Goal: Navigation & Orientation: Find specific page/section

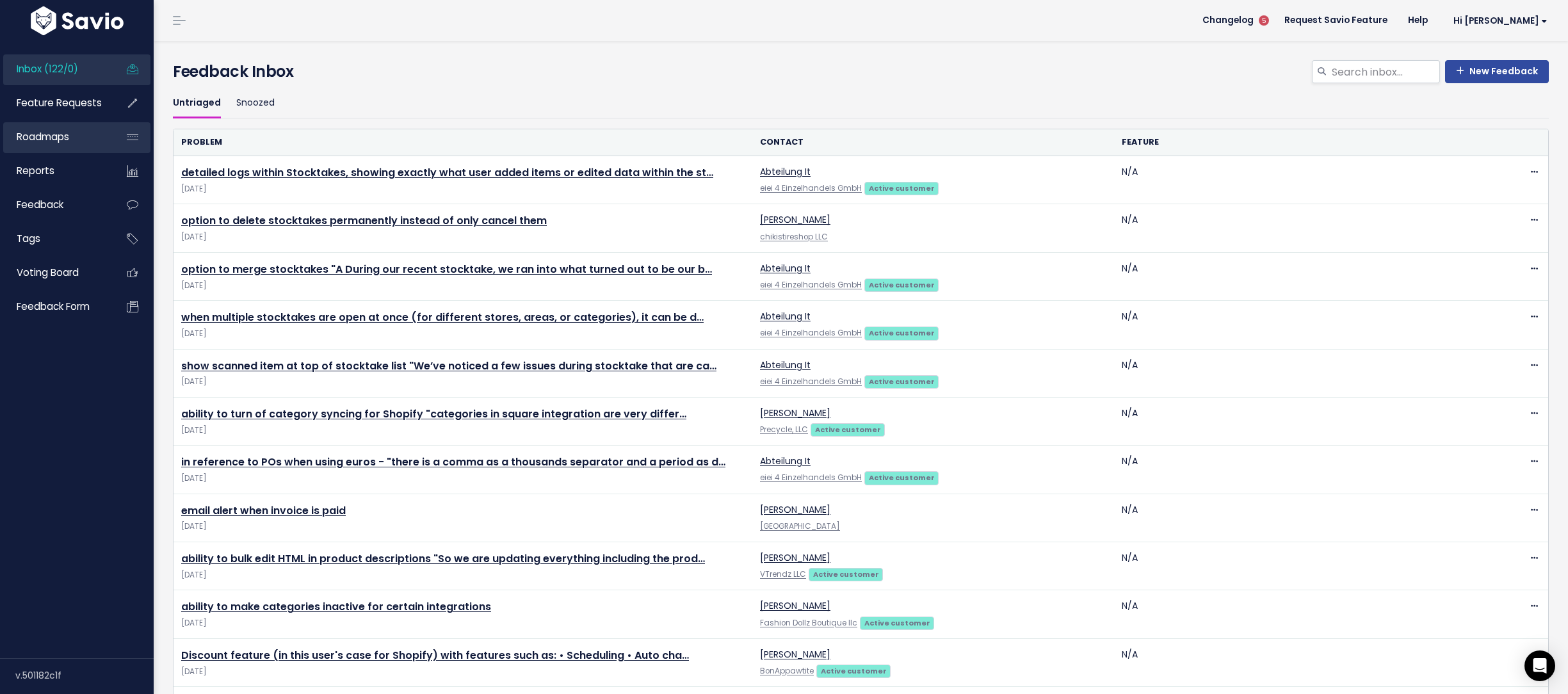
click at [86, 127] on link "Roadmaps" at bounding box center [55, 137] width 103 height 29
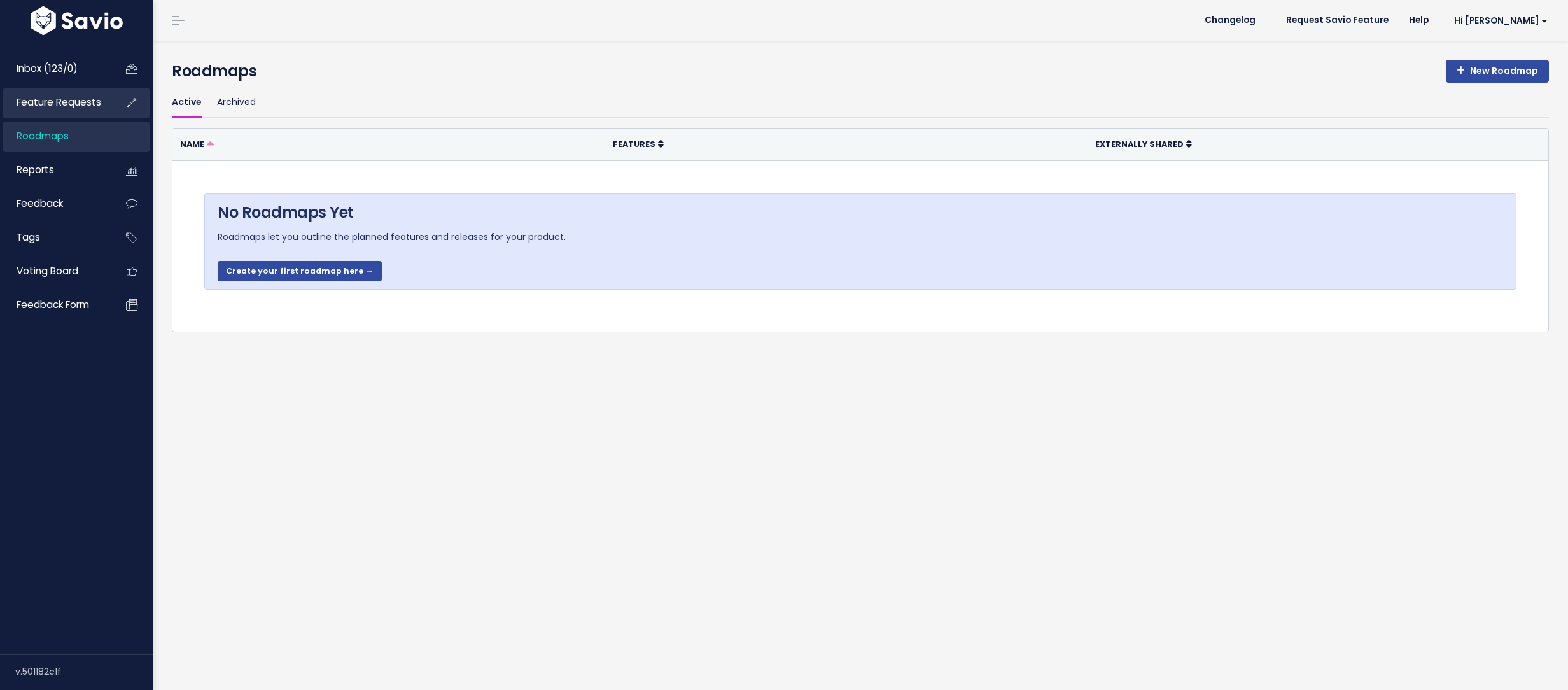
click at [89, 99] on span "Feature Requests" at bounding box center [59, 102] width 85 height 13
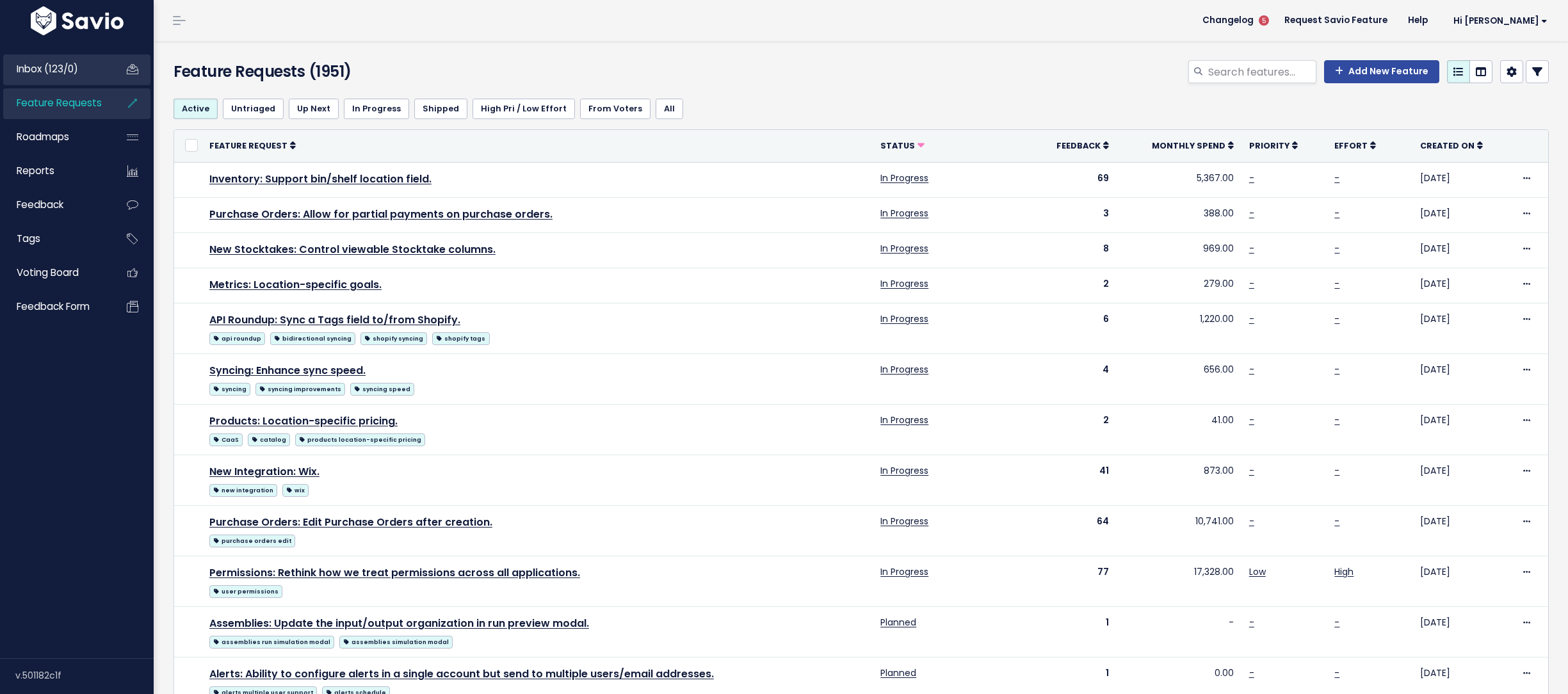
click at [83, 75] on link "Inbox (123/0)" at bounding box center [55, 69] width 103 height 29
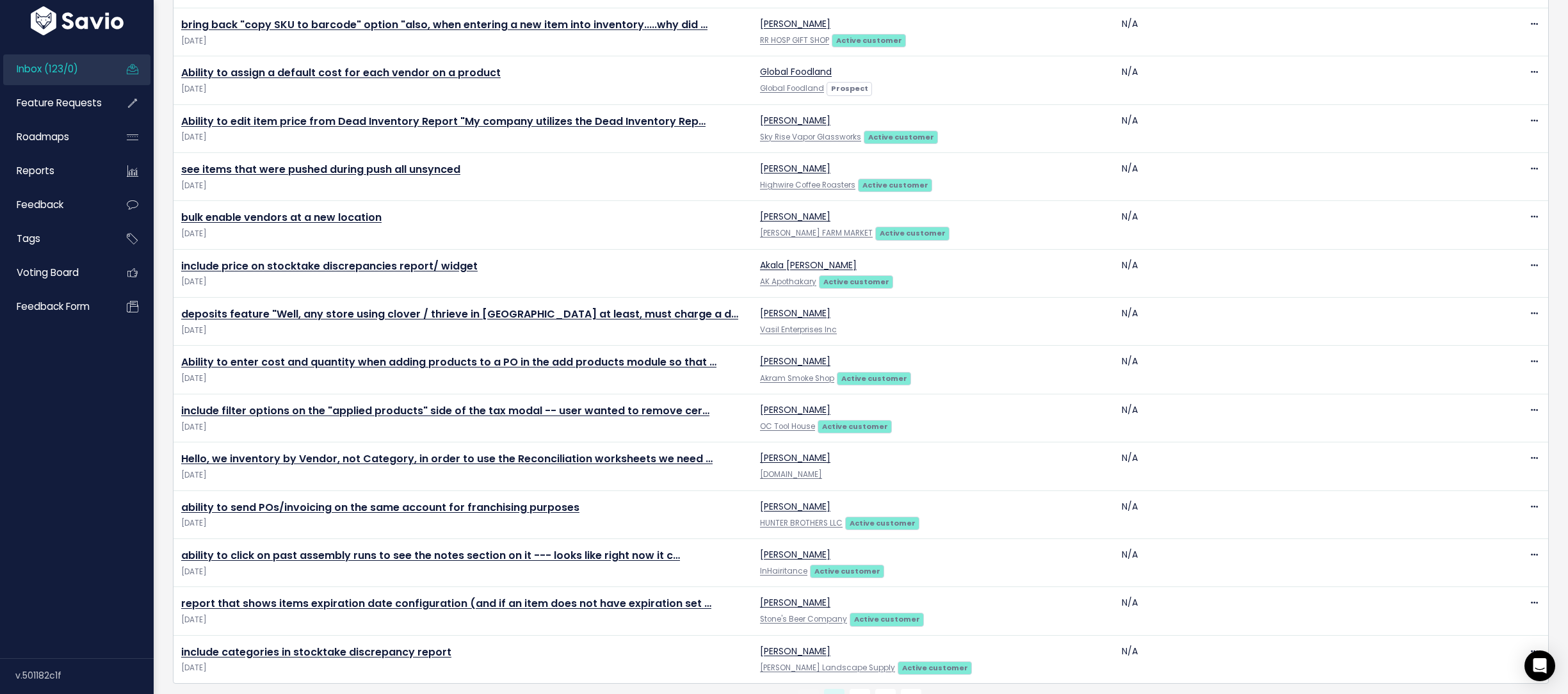
scroll to position [1940, 0]
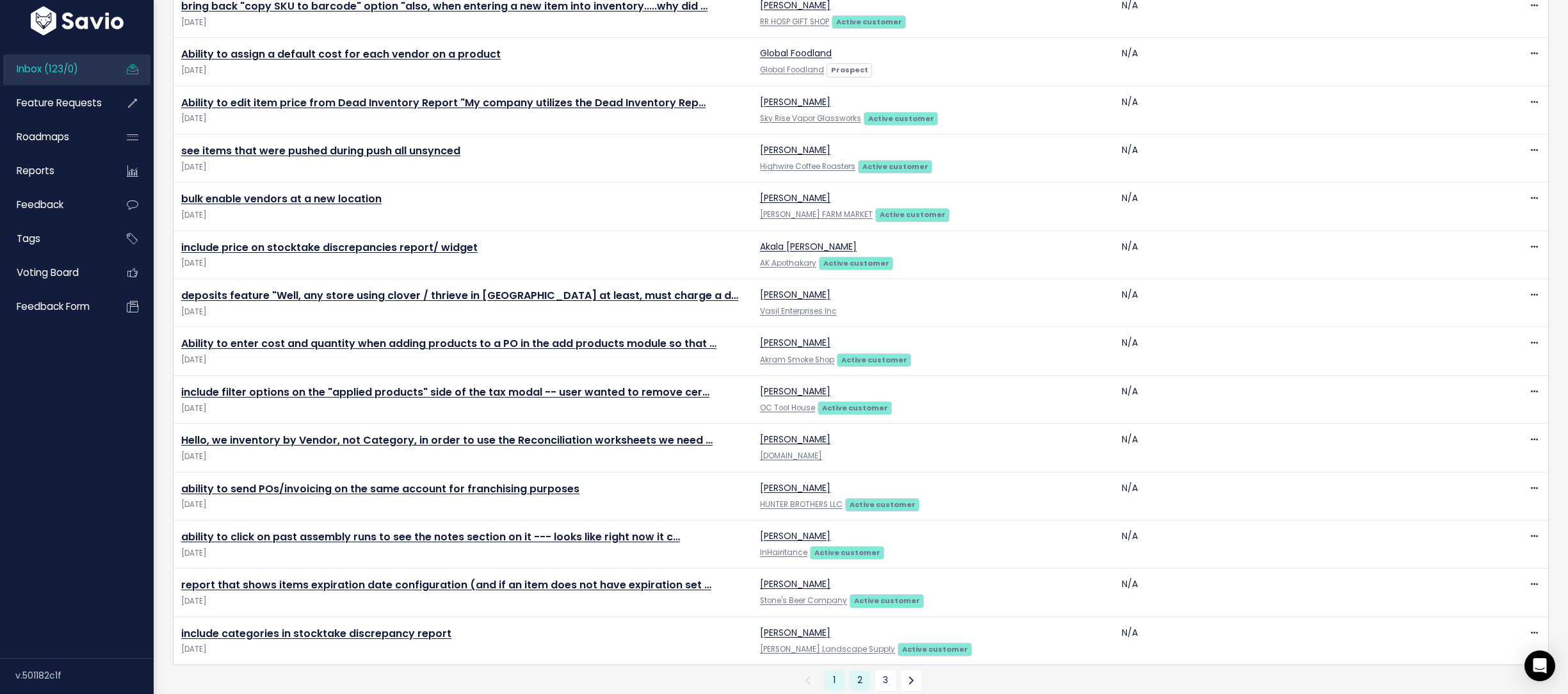
click at [851, 670] on link "2" at bounding box center [859, 680] width 20 height 20
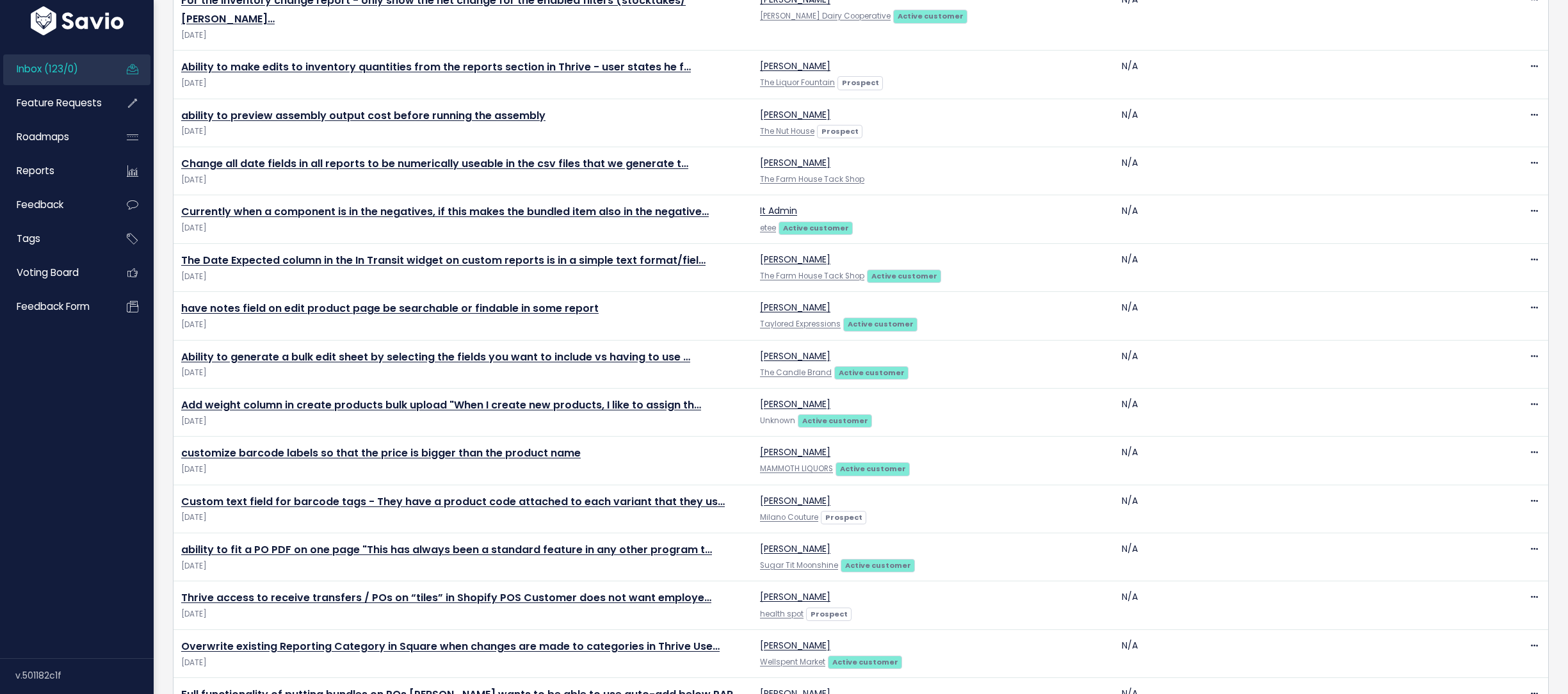
scroll to position [1940, 0]
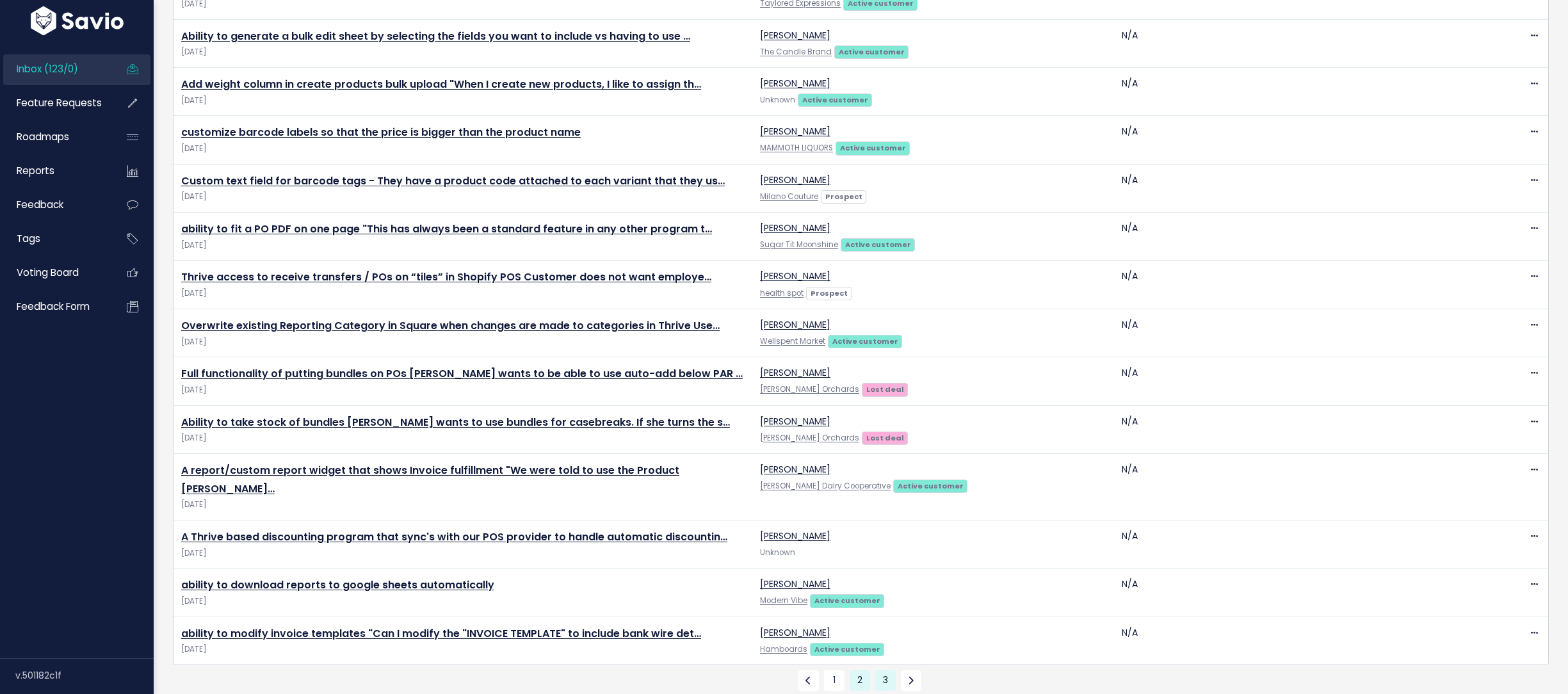
click at [877, 670] on link "3" at bounding box center [885, 680] width 20 height 20
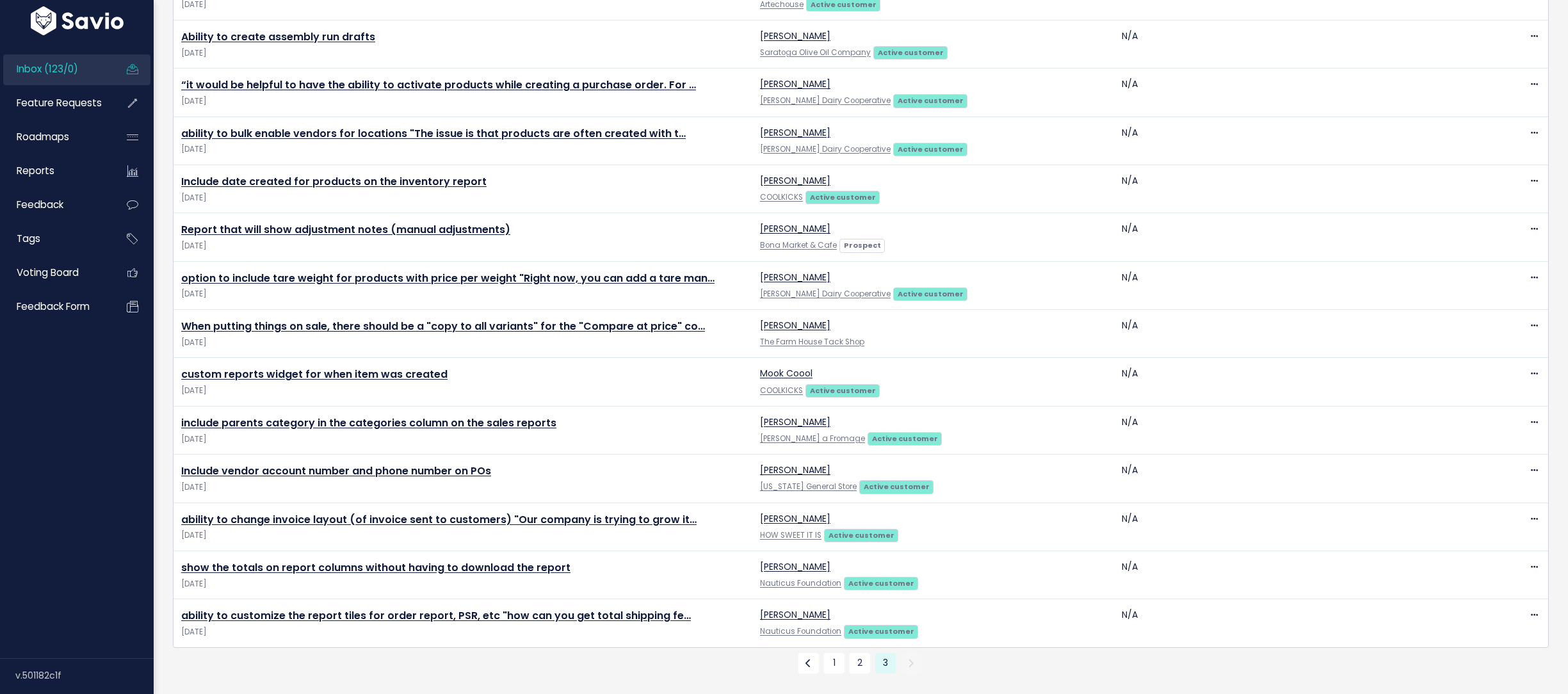
scroll to position [56, 0]
